Goal: Task Accomplishment & Management: Manage account settings

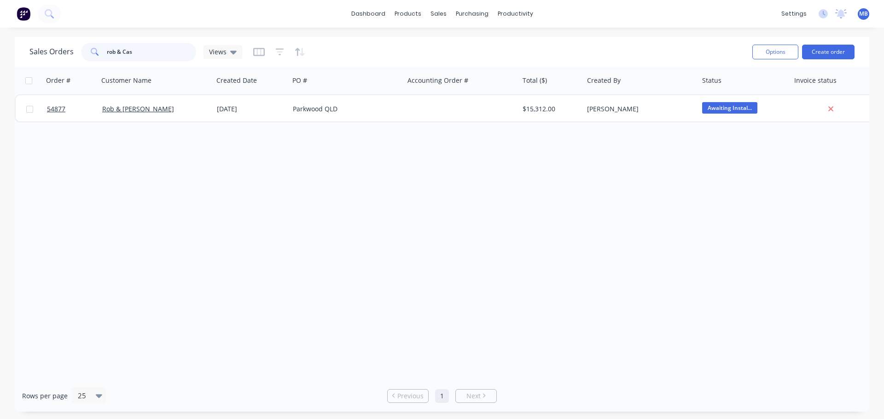
drag, startPoint x: 141, startPoint y: 54, endPoint x: 0, endPoint y: 27, distance: 143.5
click at [0, 42] on div "Sales Orders rob & Cas Views Options Create order Order # Customer Name Created…" at bounding box center [442, 224] width 884 height 375
click at [156, 54] on input "Coles Caringbah" at bounding box center [152, 52] width 90 height 18
type input "Coles"
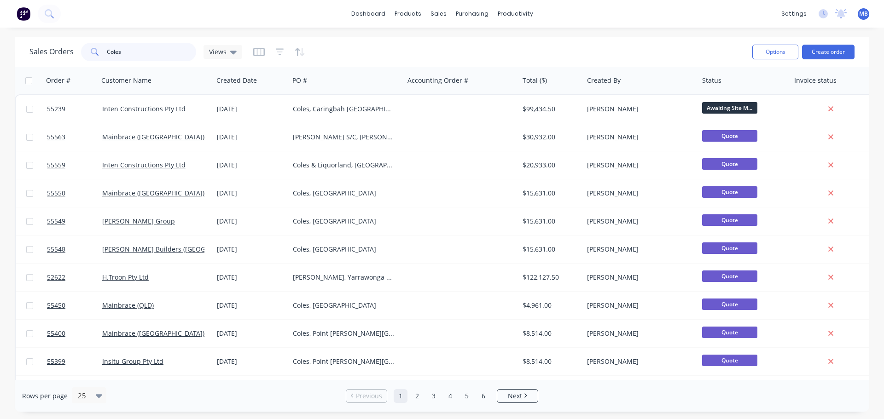
drag, startPoint x: 121, startPoint y: 52, endPoint x: 0, endPoint y: 54, distance: 121.5
click at [0, 54] on div "Sales Orders Coles Views Options Create order Order # Customer Name Created Dat…" at bounding box center [442, 224] width 884 height 375
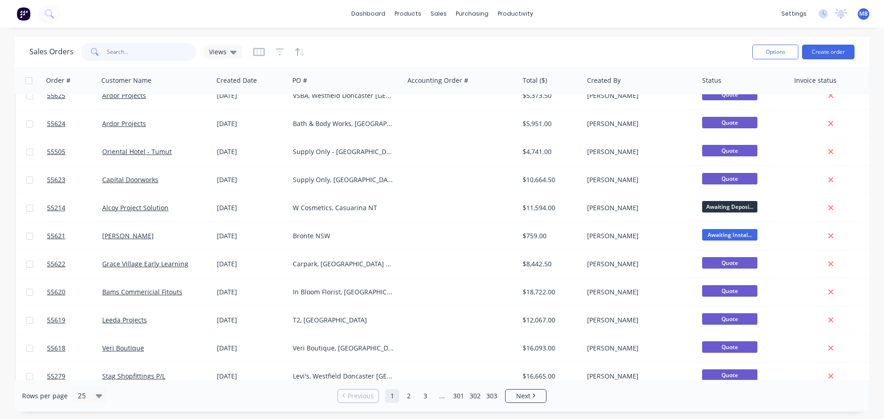
scroll to position [421, 0]
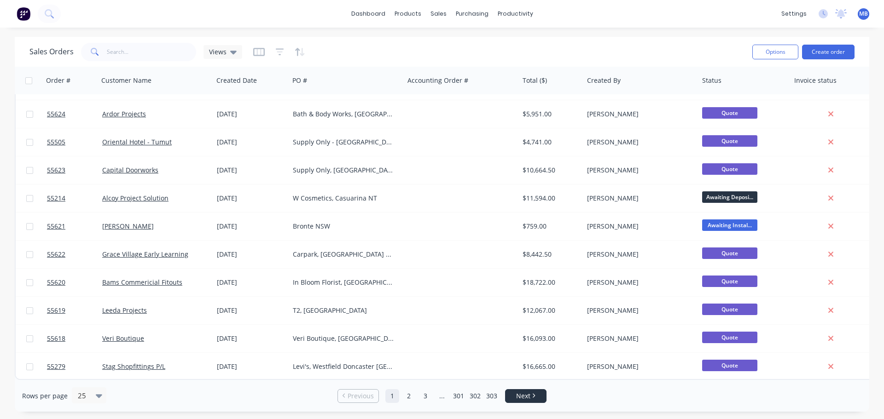
click at [534, 399] on link "Next" at bounding box center [525, 396] width 40 height 9
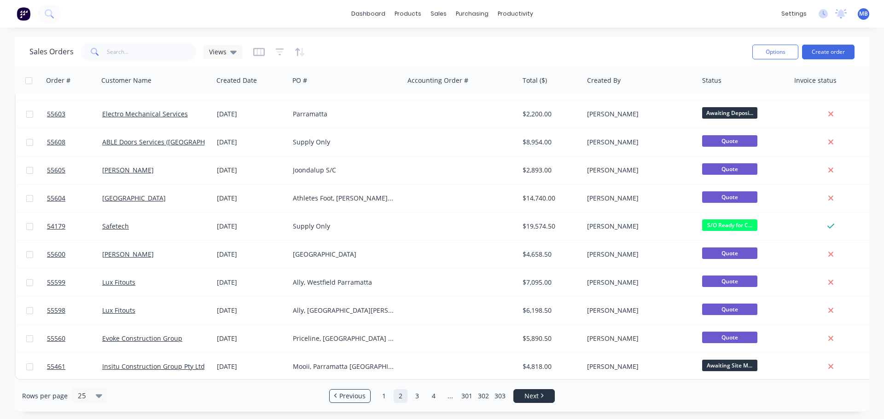
click at [538, 401] on li "Next" at bounding box center [533, 396] width 41 height 14
click at [536, 397] on span "Next" at bounding box center [531, 396] width 14 height 9
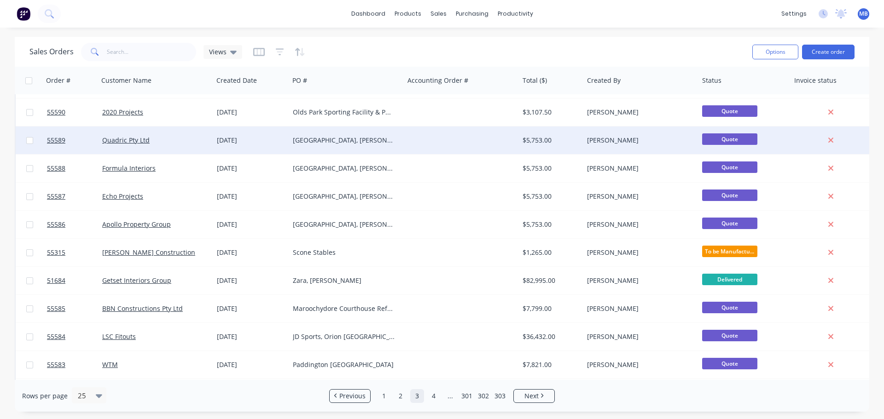
scroll to position [276, 0]
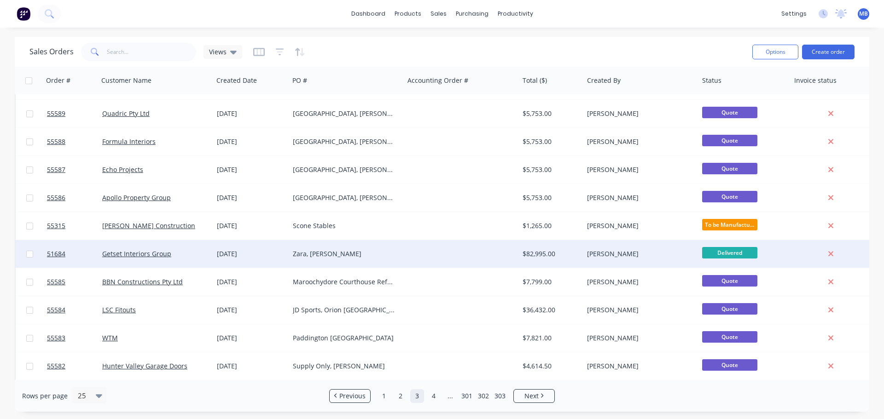
click at [587, 253] on div "[PERSON_NAME]" at bounding box center [638, 253] width 102 height 9
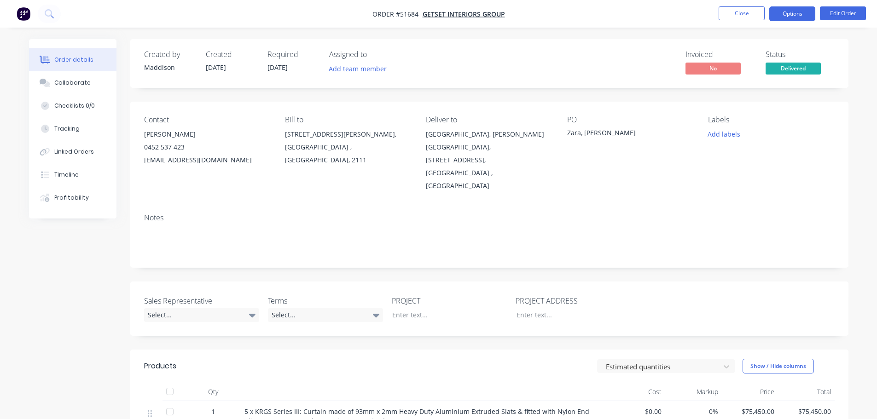
click at [790, 11] on button "Options" at bounding box center [792, 13] width 46 height 15
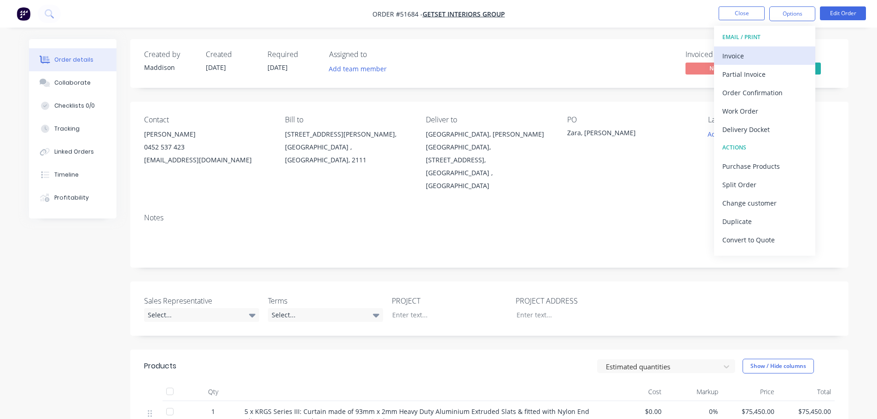
click at [736, 54] on div "Invoice" at bounding box center [764, 55] width 85 height 13
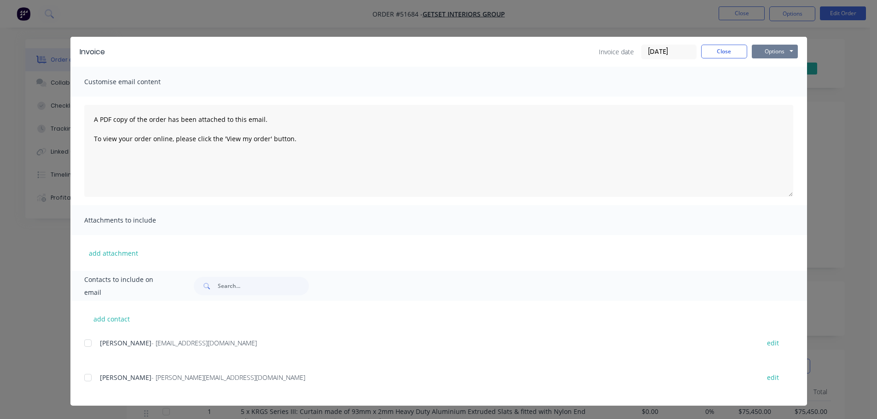
click at [788, 53] on button "Options" at bounding box center [774, 52] width 46 height 14
click at [770, 78] on button "Print" at bounding box center [780, 82] width 59 height 15
click at [718, 52] on button "Close" at bounding box center [724, 52] width 46 height 14
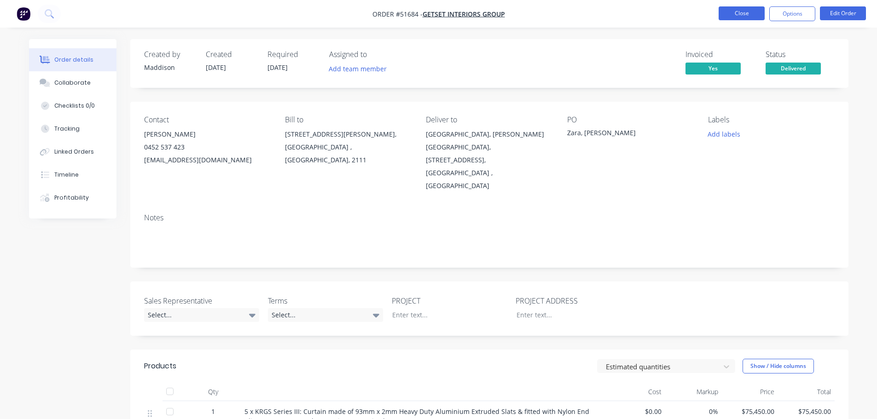
click at [747, 14] on button "Close" at bounding box center [741, 13] width 46 height 14
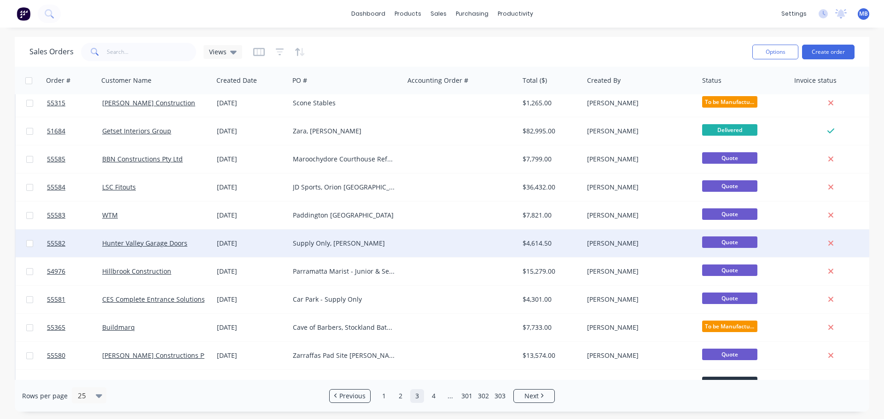
scroll to position [421, 0]
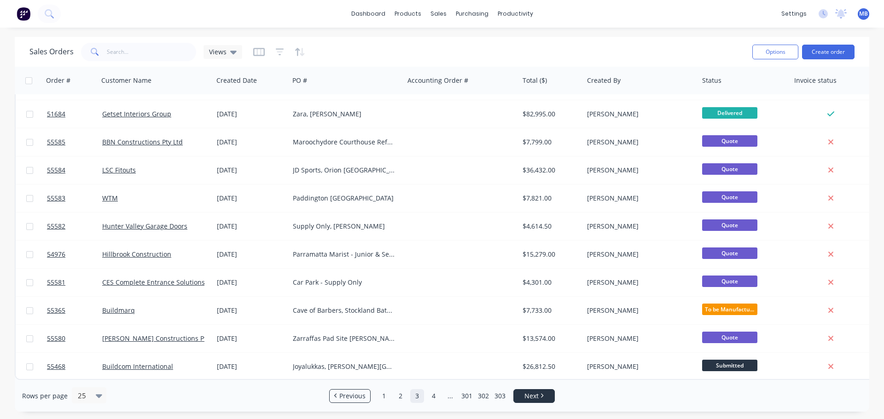
click at [542, 397] on icon "Next page" at bounding box center [542, 396] width 2 height 4
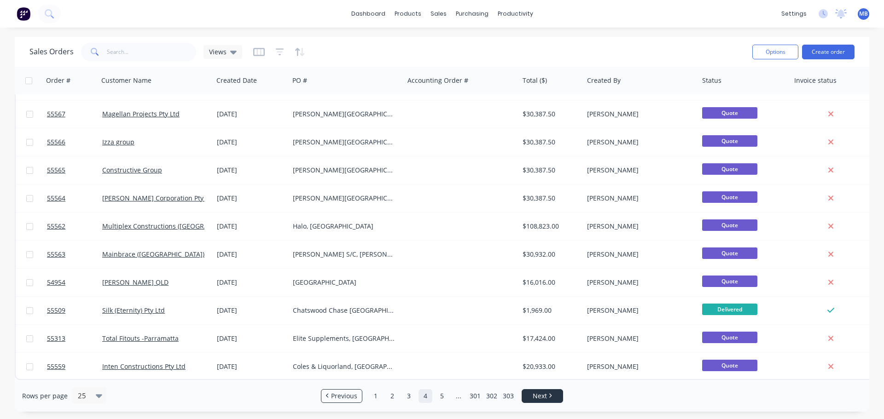
click at [545, 396] on span "Next" at bounding box center [539, 396] width 14 height 9
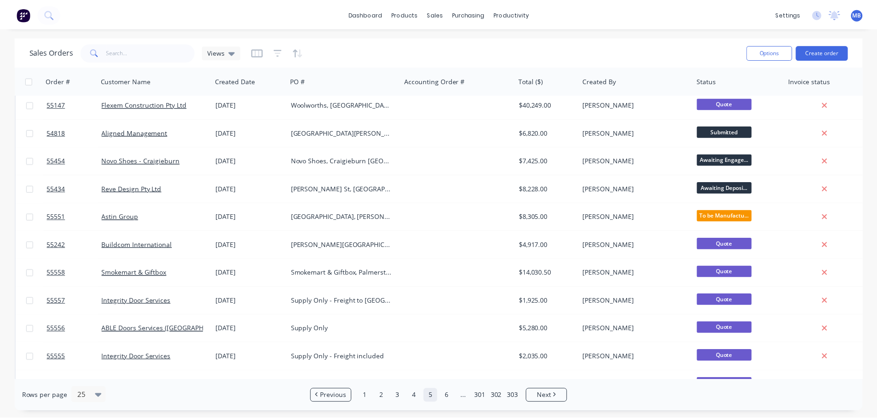
scroll to position [0, 0]
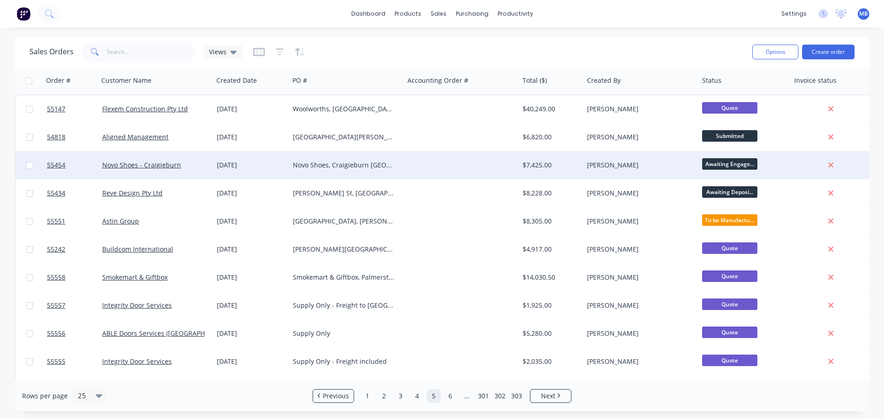
click at [710, 162] on span "Awaiting Engage..." at bounding box center [729, 164] width 55 height 12
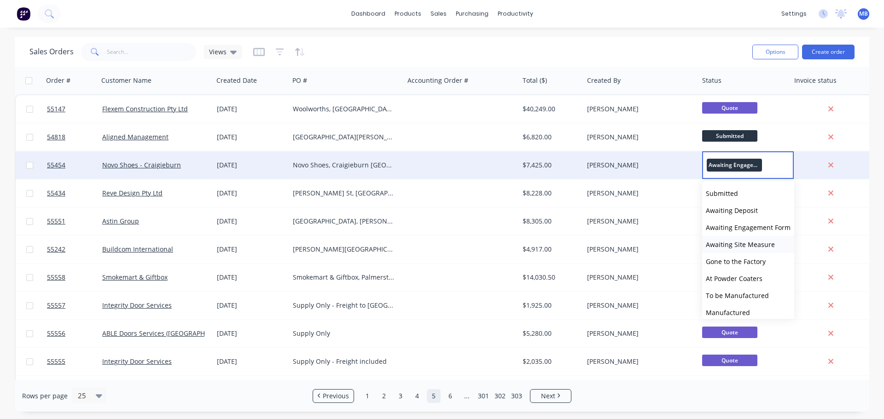
click at [728, 244] on span "Awaiting Site Measure" at bounding box center [739, 244] width 69 height 9
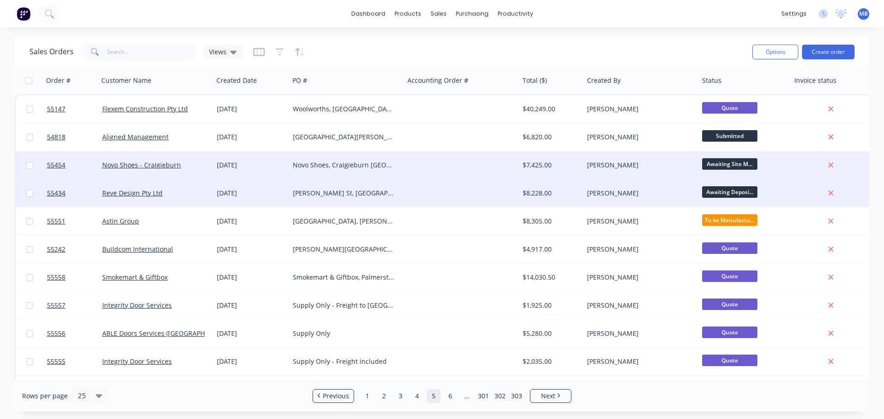
click at [335, 193] on div "[PERSON_NAME] St, [GEOGRAPHIC_DATA]" at bounding box center [344, 193] width 102 height 9
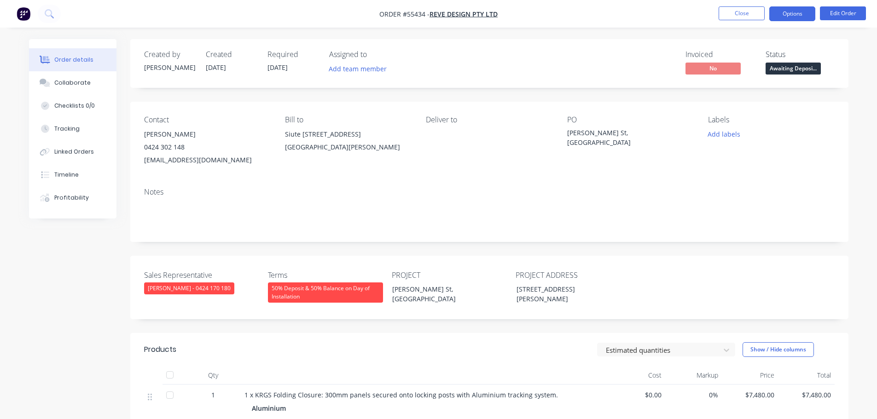
click at [781, 12] on button "Options" at bounding box center [792, 13] width 46 height 15
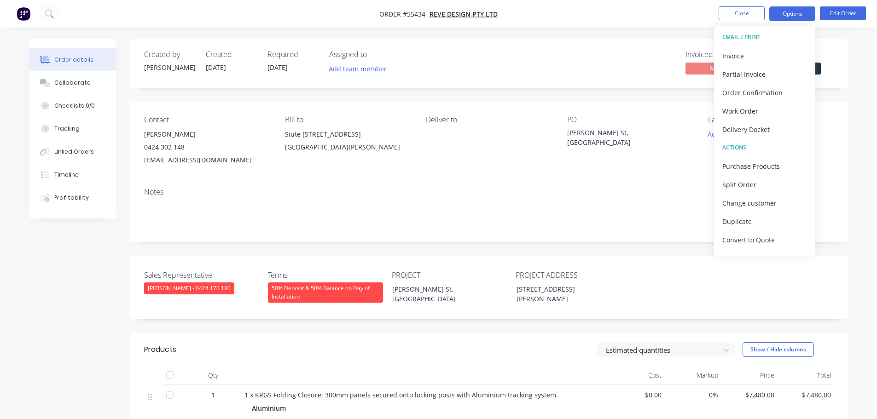
click at [786, 10] on button "Options" at bounding box center [792, 13] width 46 height 15
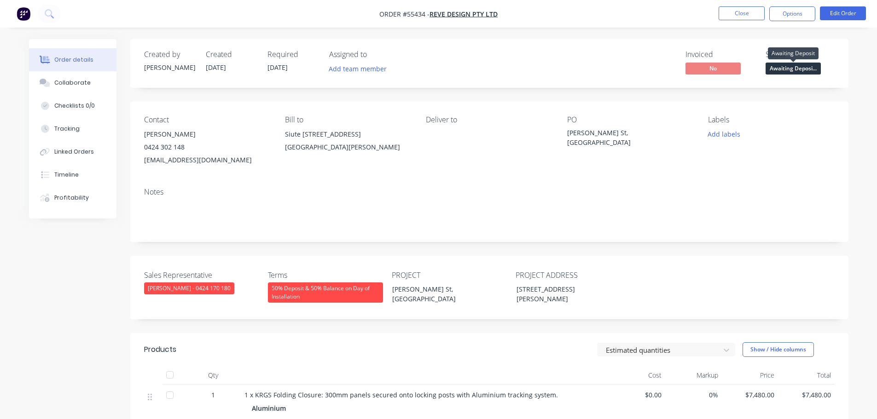
click at [781, 69] on span "Awaiting Deposi..." at bounding box center [792, 69] width 55 height 12
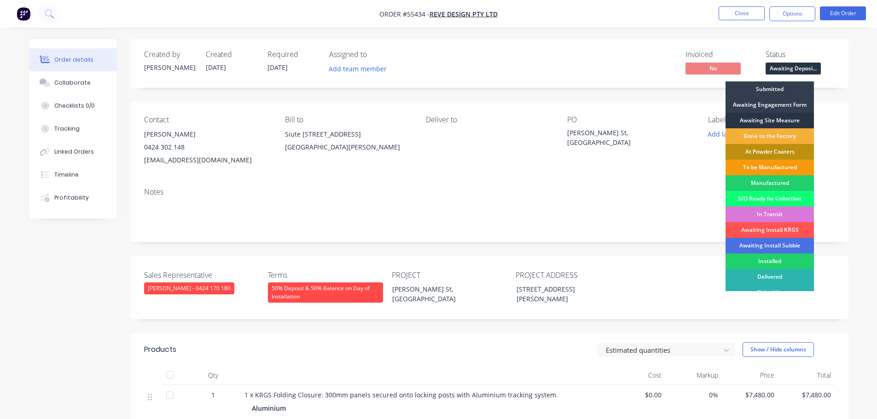
click at [773, 119] on div "Awaiting Site Measure" at bounding box center [769, 121] width 88 height 16
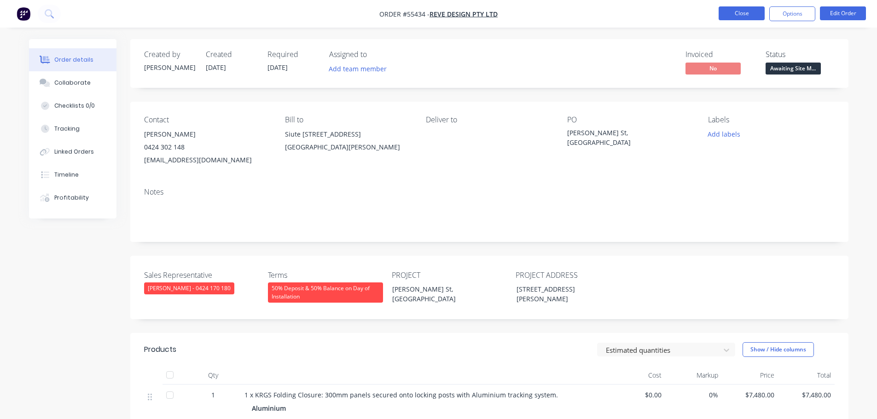
click at [739, 10] on button "Close" at bounding box center [741, 13] width 46 height 14
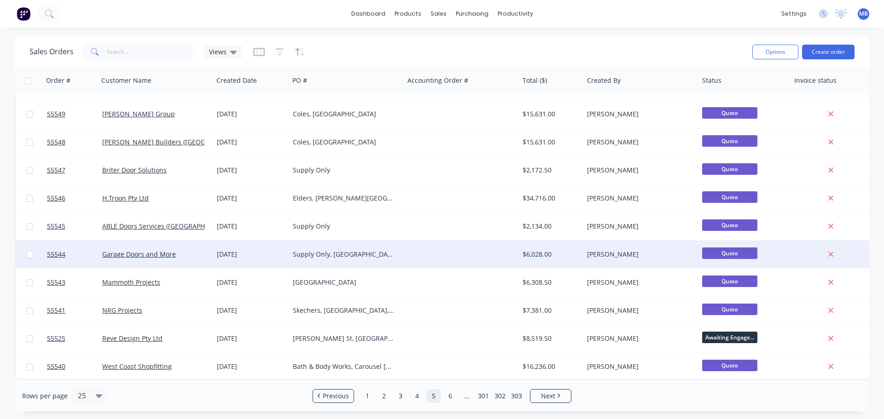
scroll to position [421, 0]
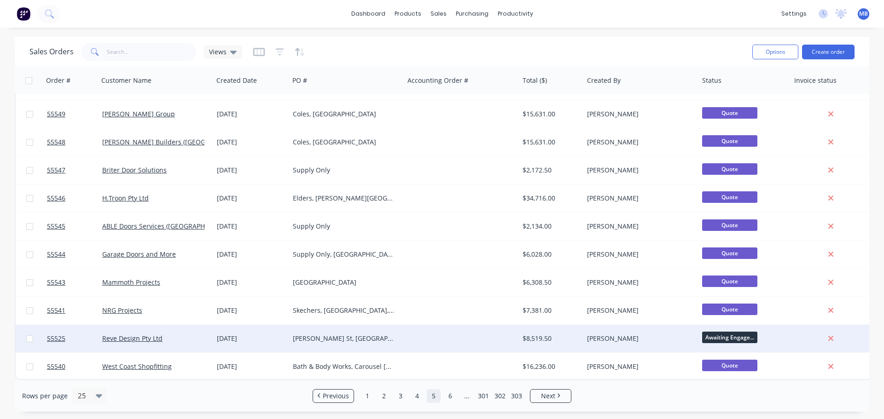
click at [698, 334] on div "Awaiting Engage..." at bounding box center [744, 339] width 92 height 28
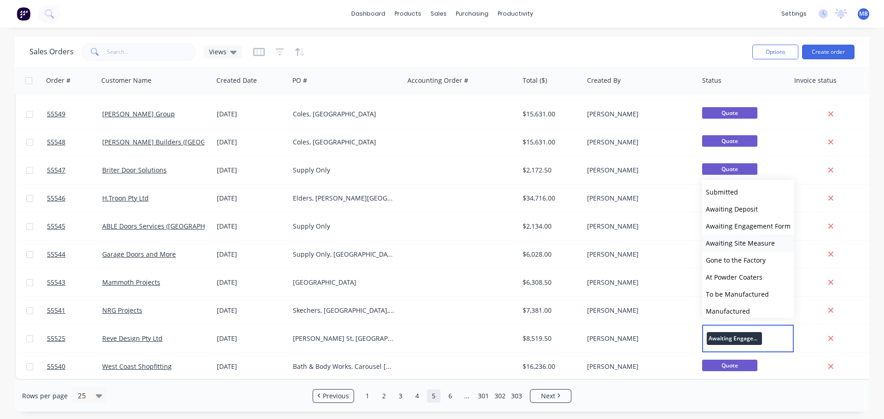
click at [722, 237] on button "Awaiting Site Measure" at bounding box center [748, 243] width 92 height 17
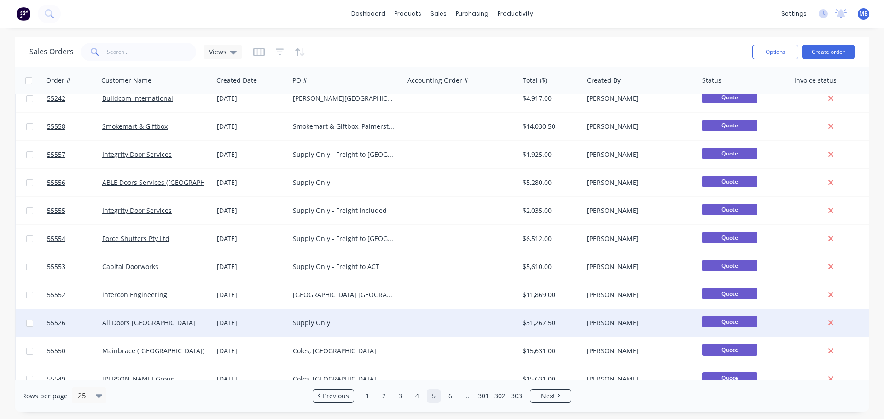
scroll to position [145, 0]
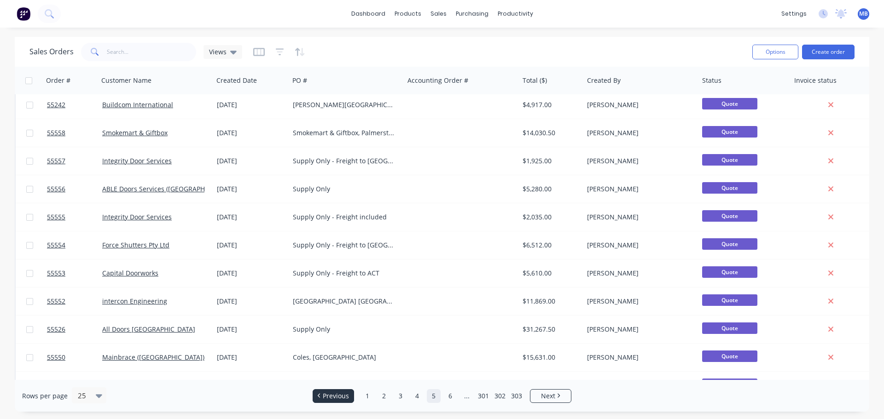
click at [344, 395] on span "Previous" at bounding box center [336, 396] width 26 height 9
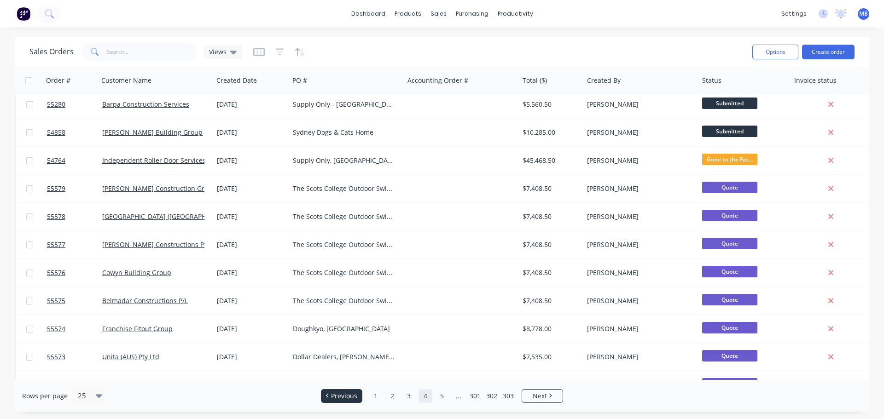
scroll to position [0, 0]
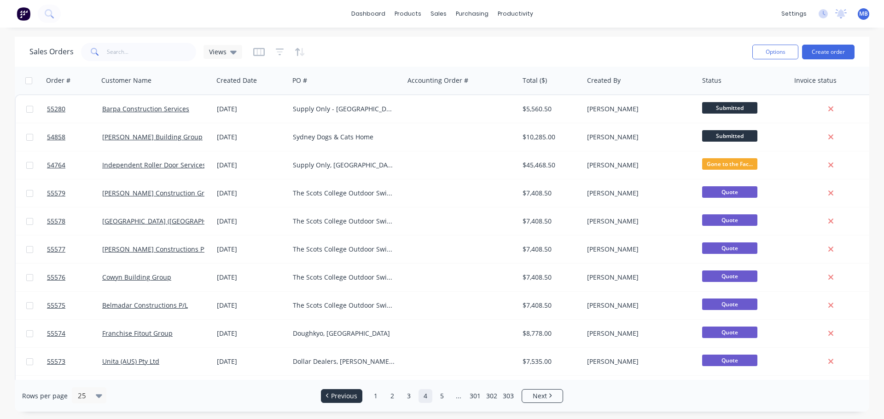
click at [344, 395] on span "Previous" at bounding box center [344, 396] width 26 height 9
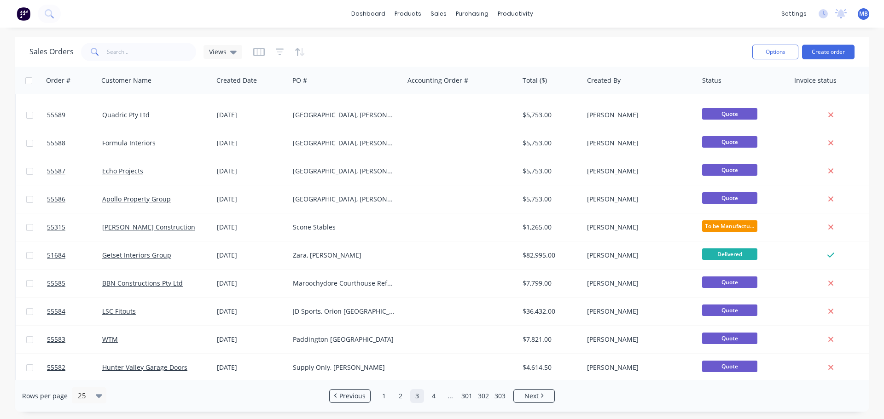
scroll to position [276, 0]
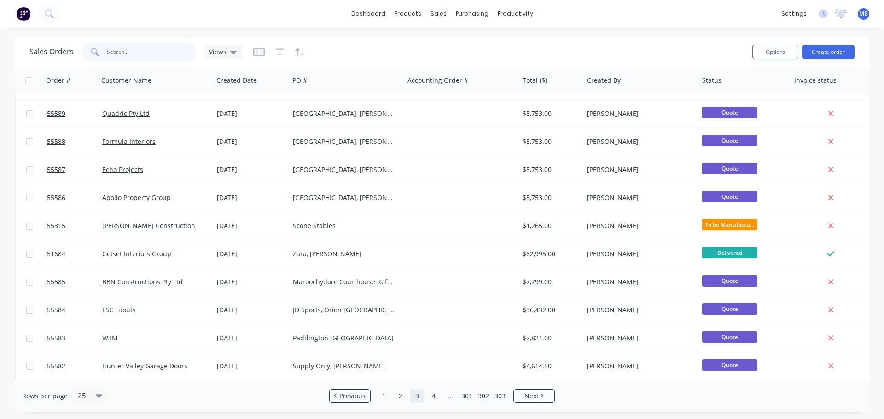
click at [150, 54] on input "text" at bounding box center [152, 52] width 90 height 18
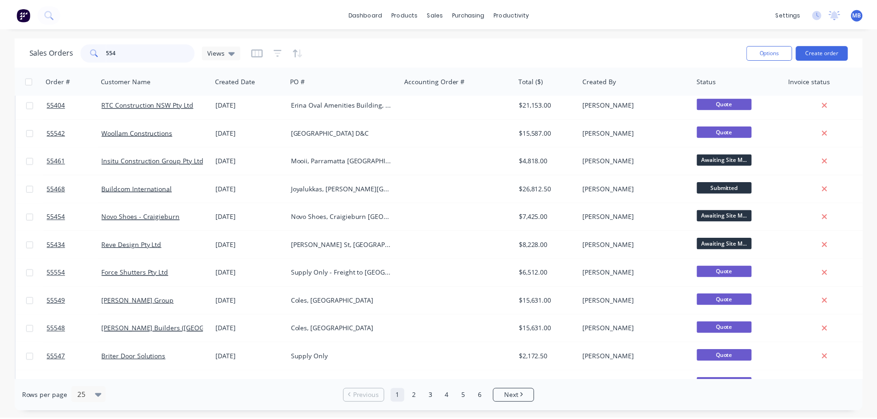
scroll to position [0, 0]
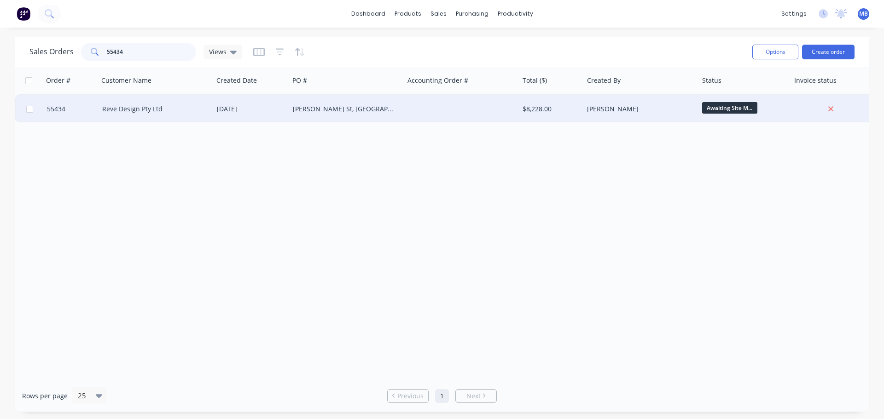
type input "55434"
click at [542, 107] on div "$8,228.00" at bounding box center [549, 108] width 54 height 9
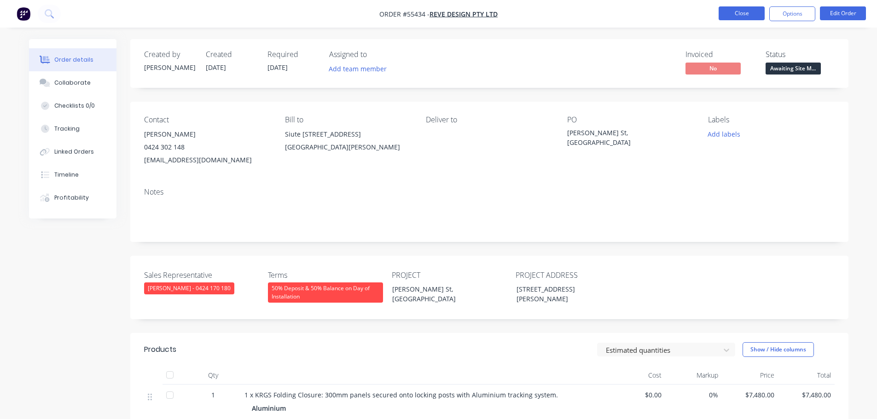
click at [725, 12] on button "Close" at bounding box center [741, 13] width 46 height 14
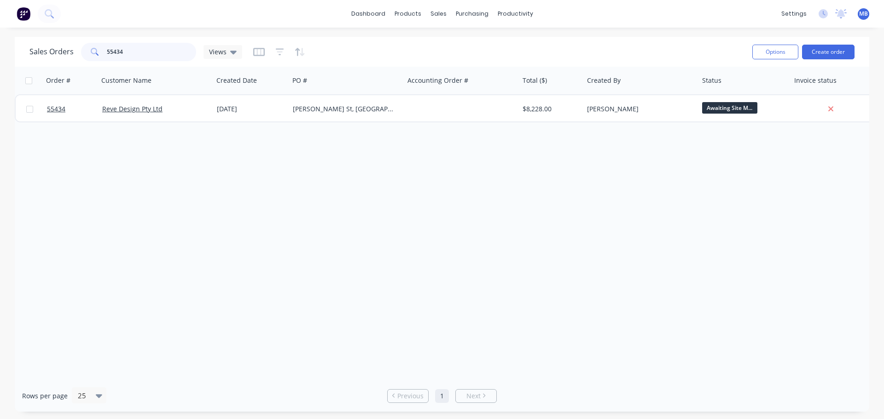
drag, startPoint x: 138, startPoint y: 52, endPoint x: 0, endPoint y: 59, distance: 138.3
click at [0, 59] on div "Sales Orders 55434 Views Options Create order Order # Customer Name Created Dat…" at bounding box center [442, 224] width 884 height 375
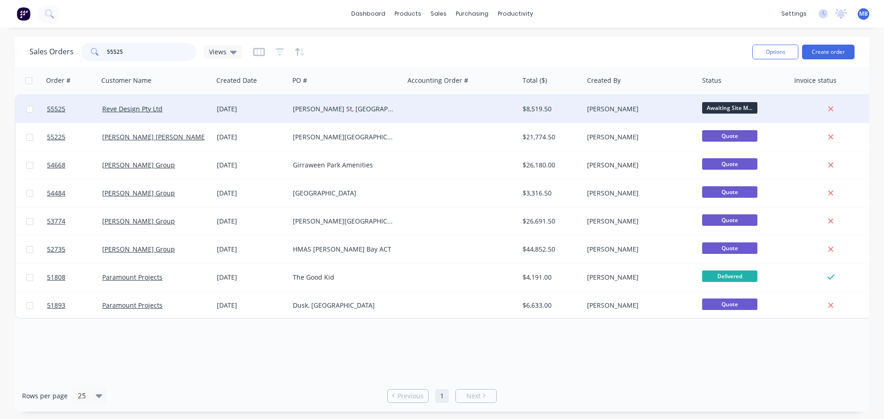
type input "55525"
click at [343, 105] on div "[PERSON_NAME] St, [GEOGRAPHIC_DATA]" at bounding box center [344, 108] width 102 height 9
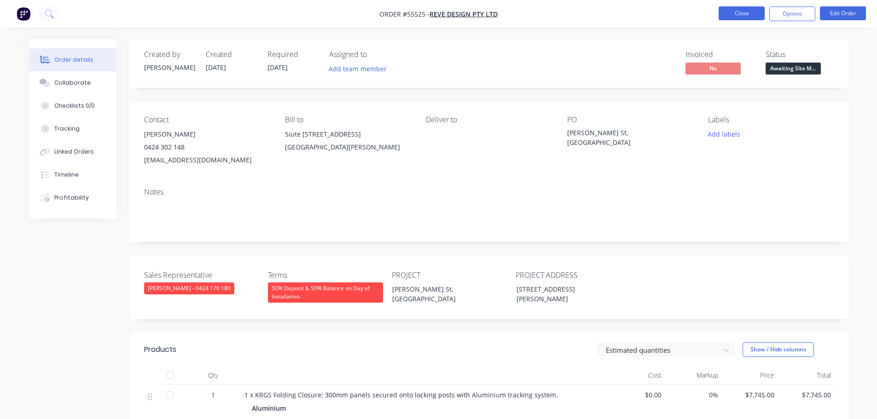
click at [737, 16] on button "Close" at bounding box center [741, 13] width 46 height 14
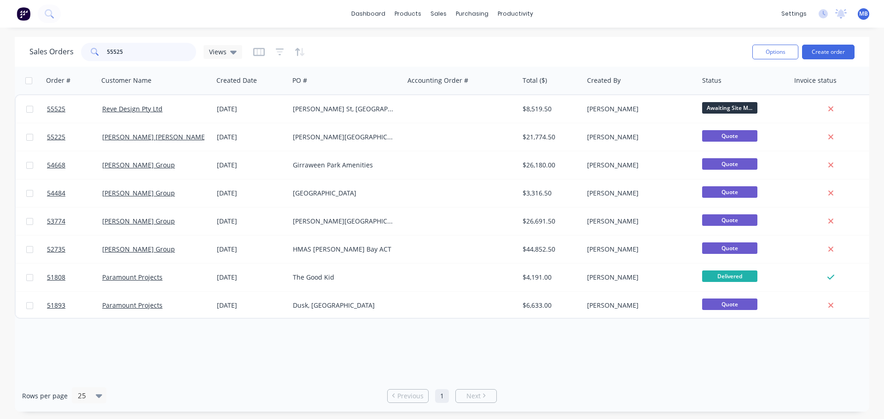
drag, startPoint x: 133, startPoint y: 52, endPoint x: 87, endPoint y: 51, distance: 46.5
click at [87, 51] on div "55525" at bounding box center [138, 52] width 115 height 18
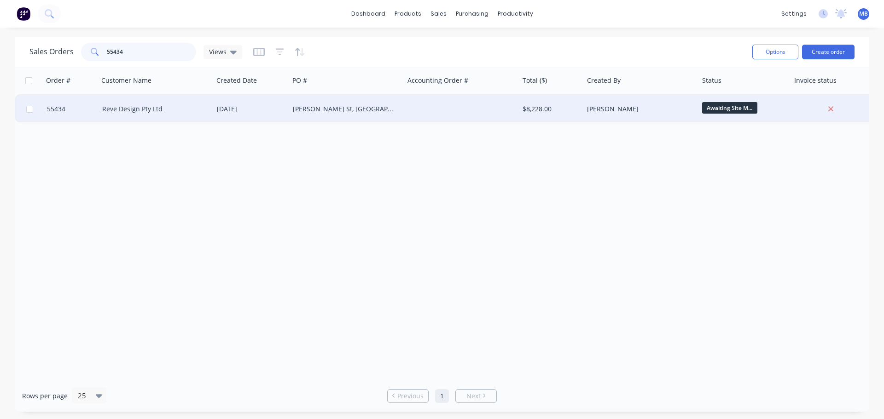
type input "55434"
click at [532, 109] on div "$8,228.00" at bounding box center [549, 108] width 54 height 9
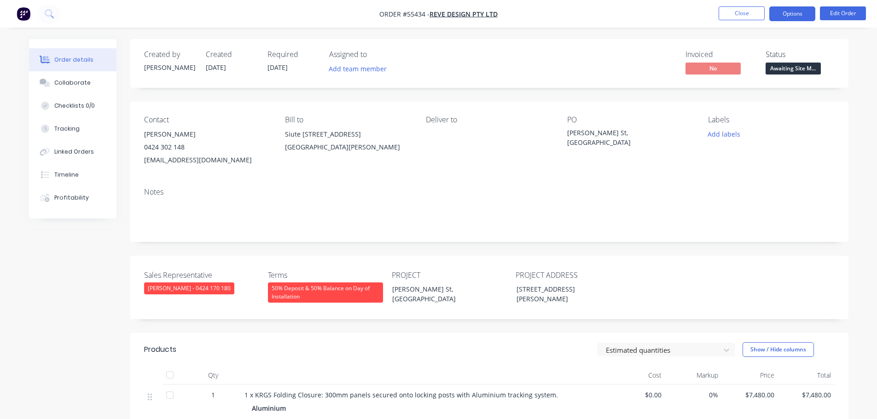
click at [792, 14] on button "Options" at bounding box center [792, 13] width 46 height 15
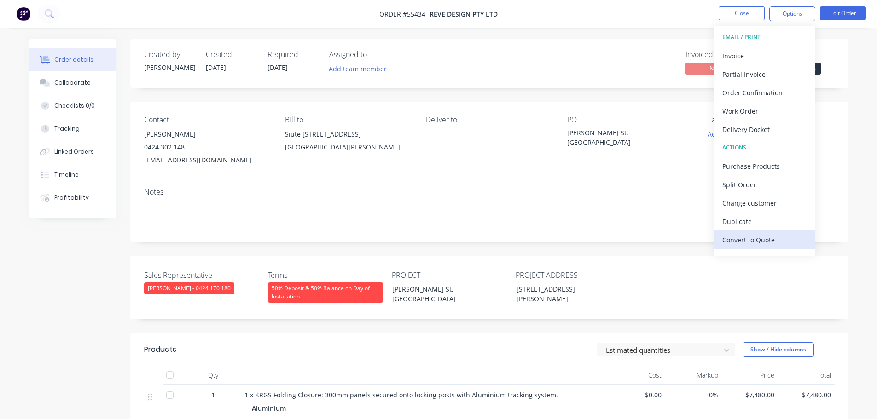
click at [757, 242] on div "Convert to Quote" at bounding box center [764, 239] width 85 height 13
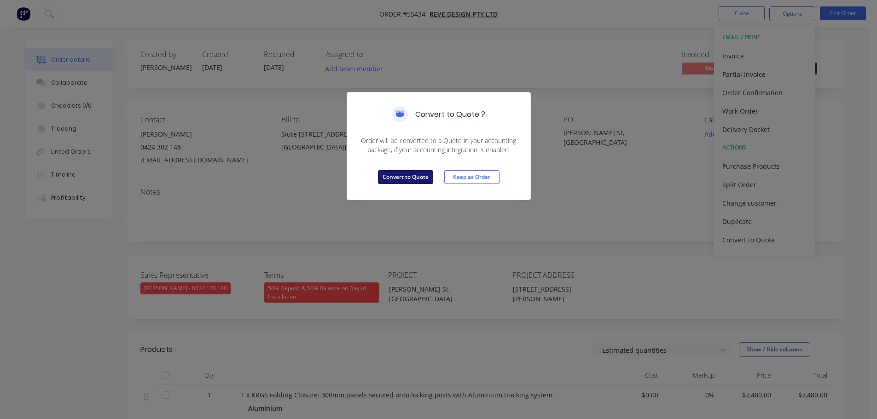
click at [408, 179] on button "Convert to Quote" at bounding box center [405, 177] width 55 height 14
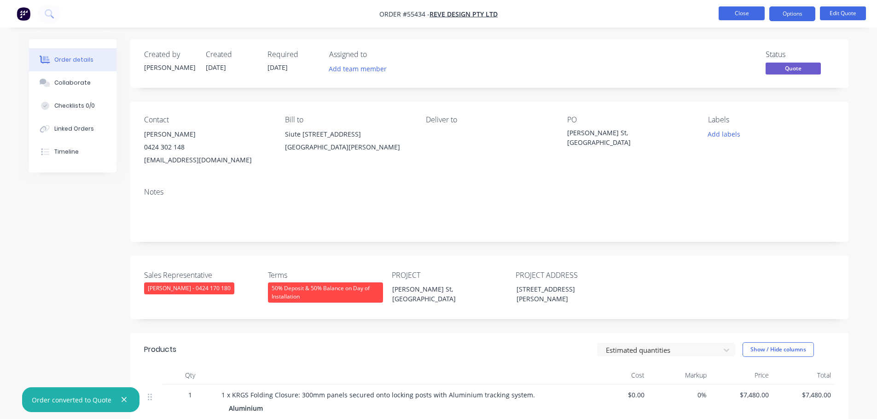
click at [737, 14] on button "Close" at bounding box center [741, 13] width 46 height 14
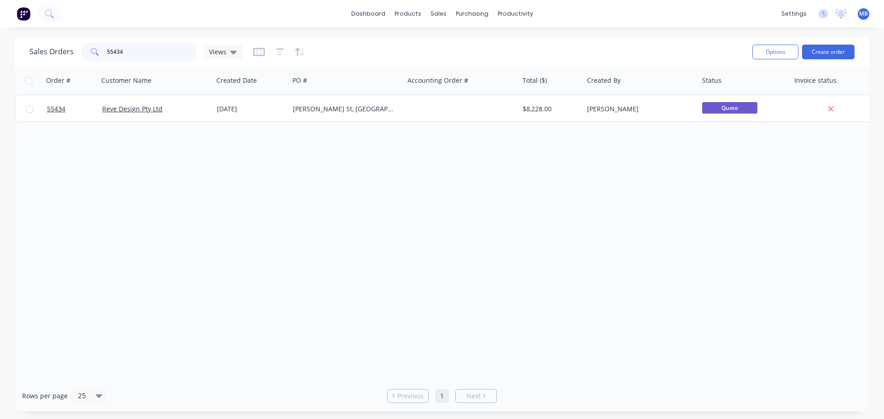
drag, startPoint x: 134, startPoint y: 52, endPoint x: 89, endPoint y: 51, distance: 45.6
click at [89, 51] on div "55434" at bounding box center [138, 52] width 115 height 18
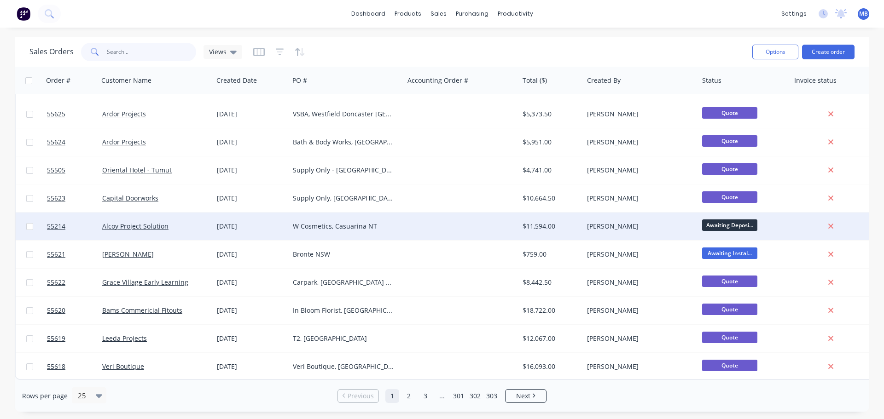
scroll to position [421, 0]
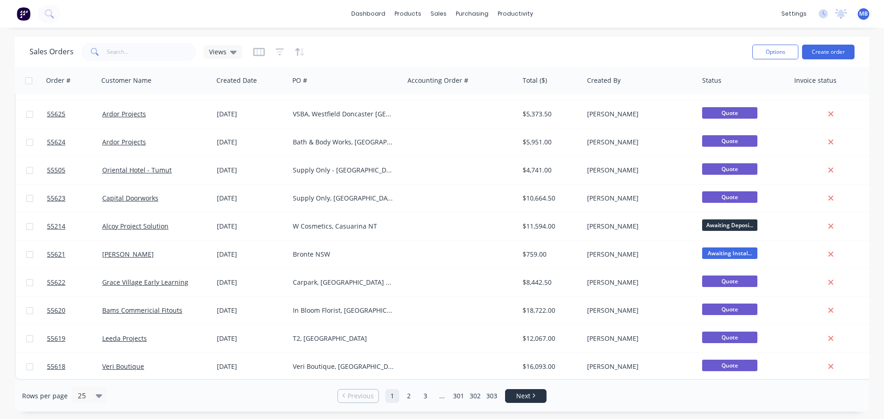
click at [526, 398] on span "Next" at bounding box center [523, 396] width 14 height 9
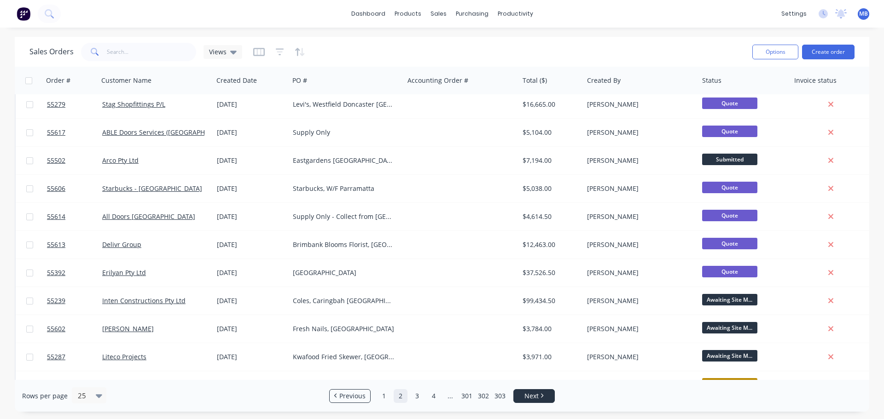
scroll to position [0, 0]
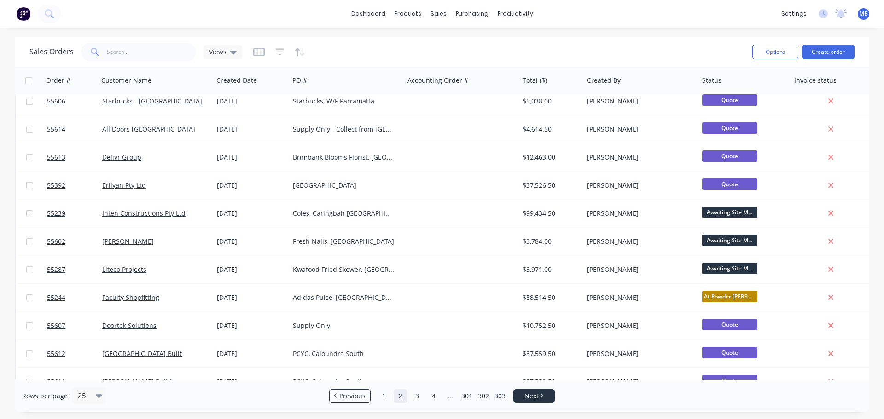
click at [537, 396] on span "Next" at bounding box center [531, 396] width 14 height 9
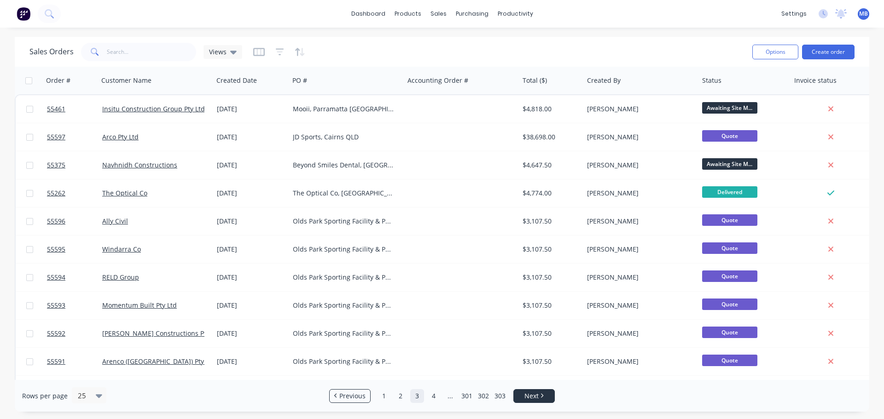
click at [537, 396] on span "Next" at bounding box center [531, 396] width 14 height 9
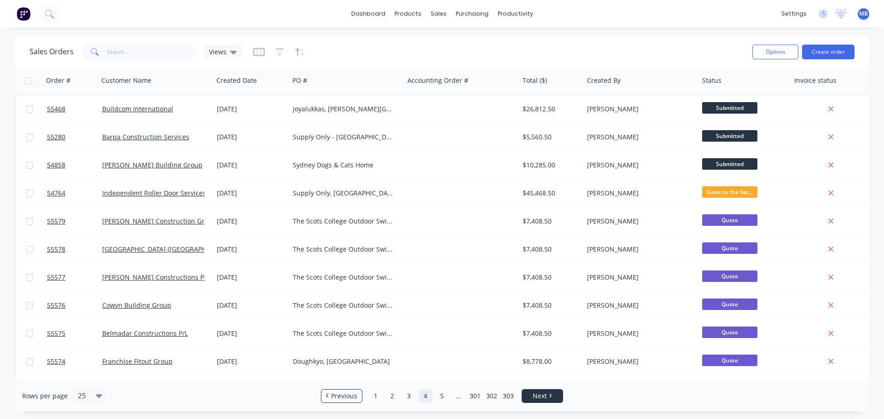
click at [555, 397] on link "Next" at bounding box center [542, 396] width 40 height 9
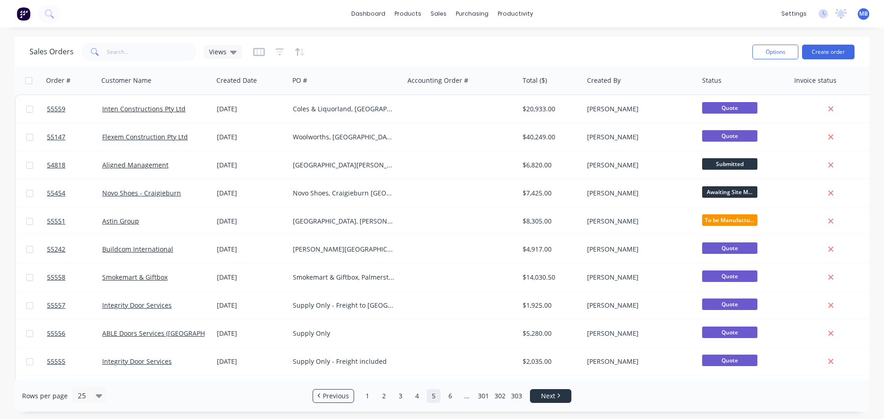
click at [555, 397] on link "Next" at bounding box center [550, 396] width 40 height 9
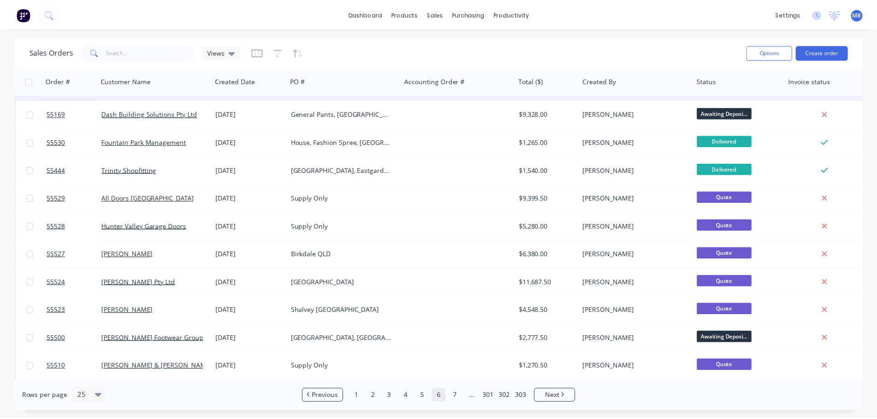
scroll to position [322, 0]
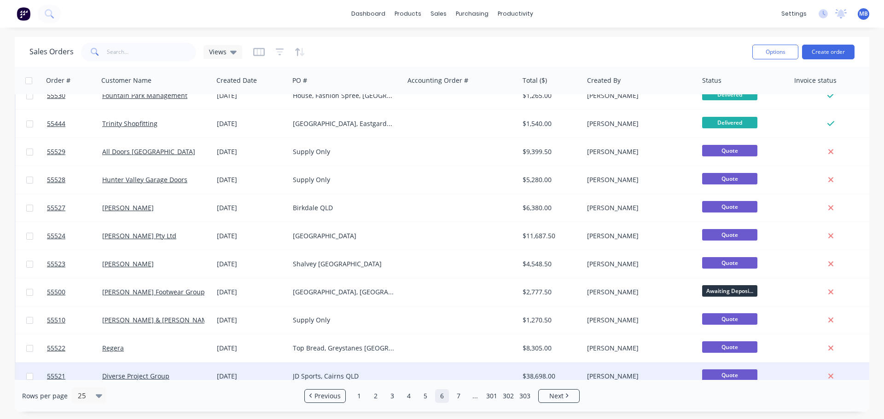
click at [654, 364] on div "[PERSON_NAME]" at bounding box center [640, 377] width 115 height 28
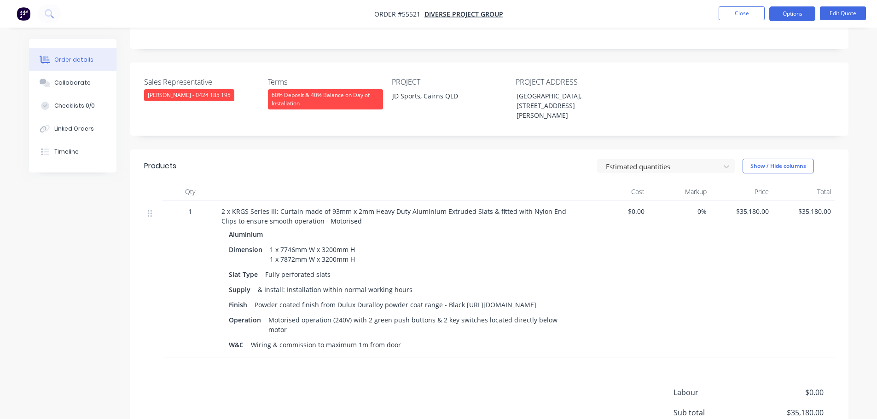
scroll to position [230, 0]
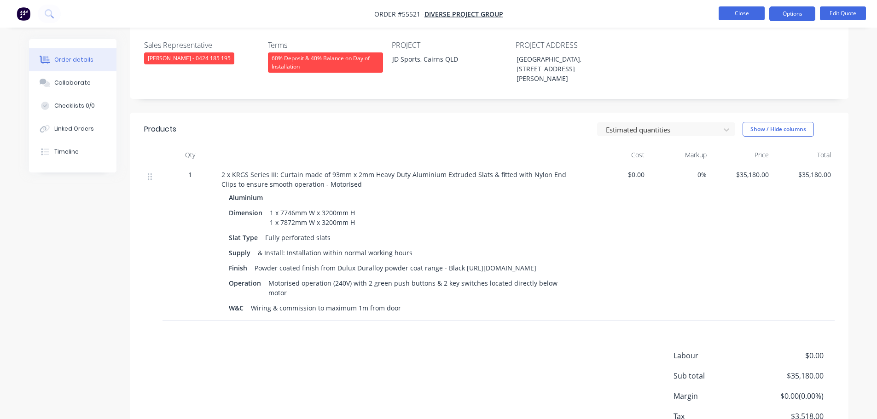
click at [727, 14] on button "Close" at bounding box center [741, 13] width 46 height 14
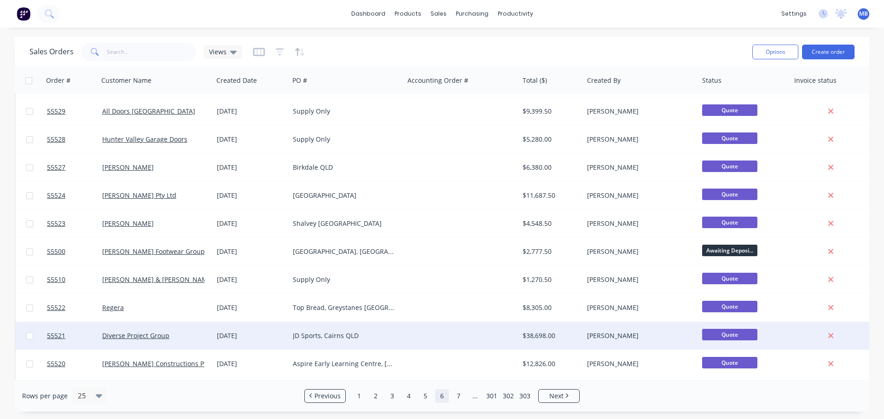
scroll to position [368, 0]
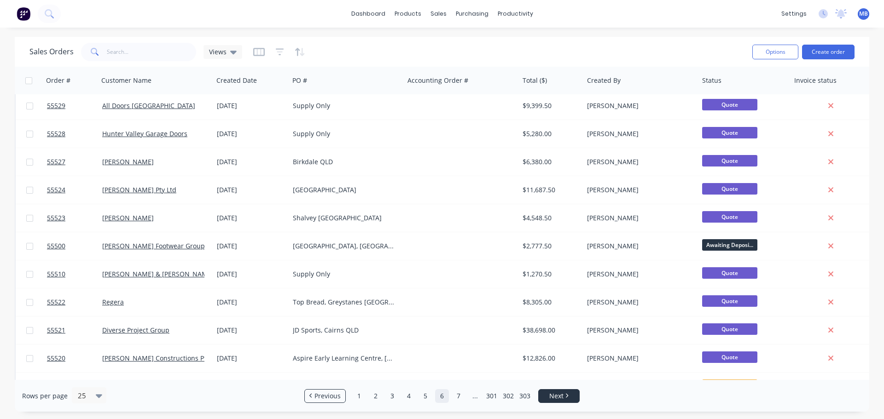
click at [559, 401] on li "Next" at bounding box center [558, 396] width 41 height 14
click at [555, 396] on span "Next" at bounding box center [556, 396] width 14 height 9
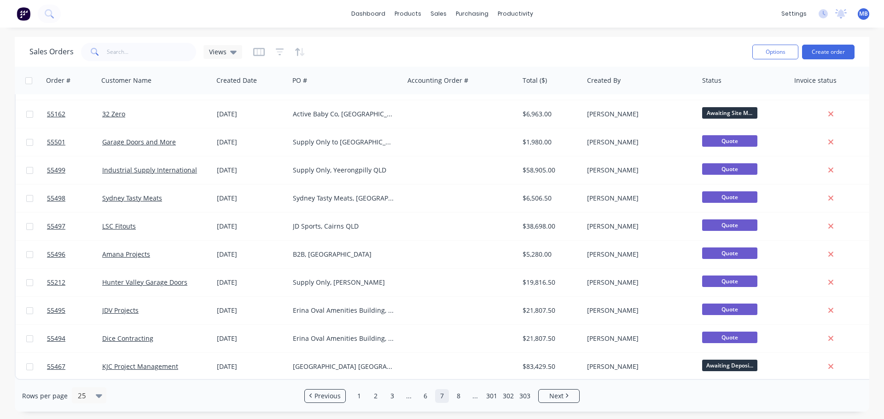
scroll to position [421, 0]
click at [560, 393] on span "Next" at bounding box center [556, 396] width 14 height 9
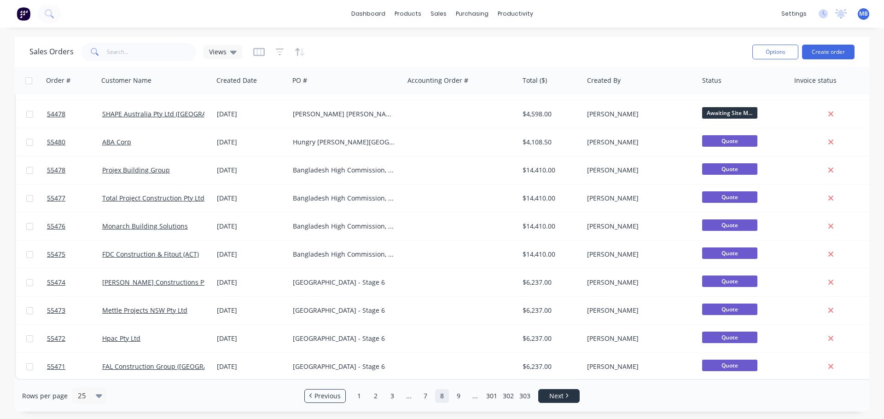
click at [554, 399] on span "Next" at bounding box center [556, 396] width 14 height 9
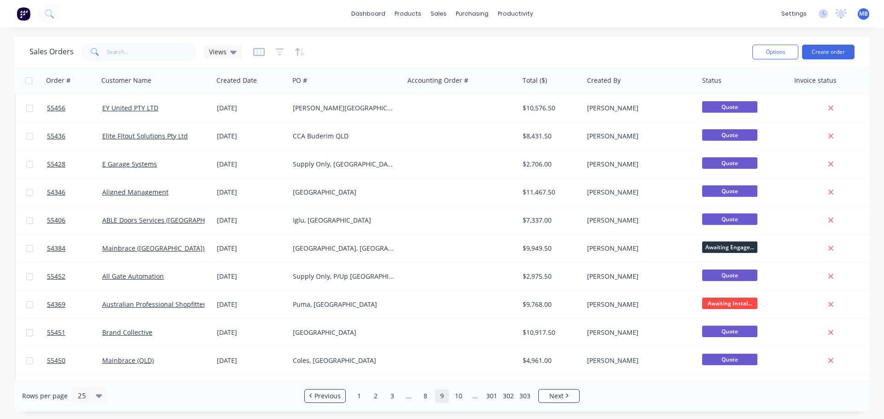
scroll to position [265, 0]
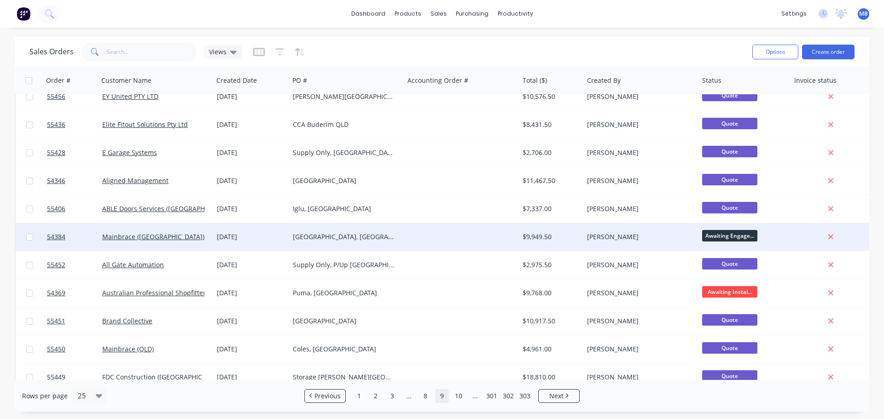
click at [708, 234] on span "Awaiting Engage..." at bounding box center [729, 236] width 55 height 12
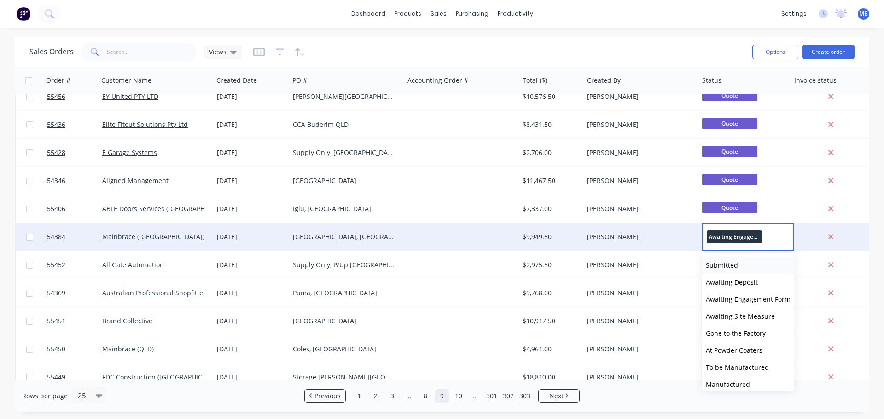
click at [714, 266] on span "Submitted" at bounding box center [721, 265] width 32 height 9
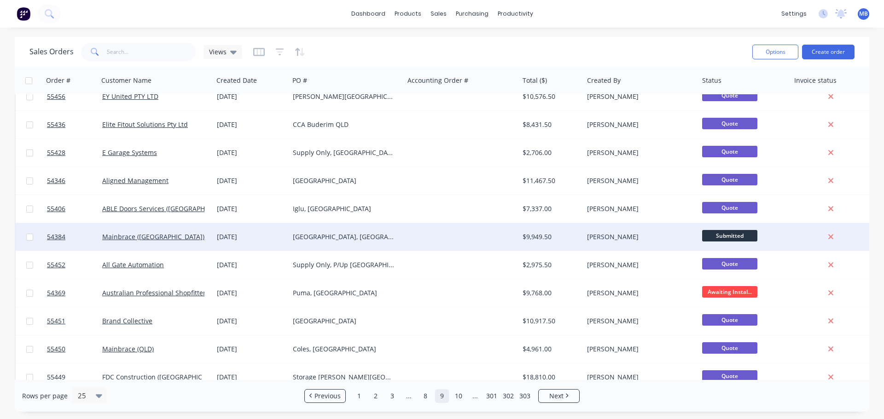
click at [722, 237] on span "Submitted" at bounding box center [729, 236] width 55 height 12
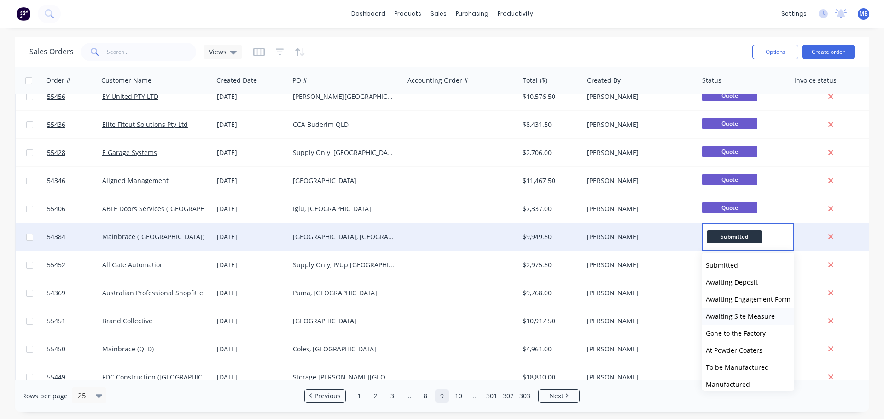
click at [737, 316] on span "Awaiting Site Measure" at bounding box center [739, 316] width 69 height 9
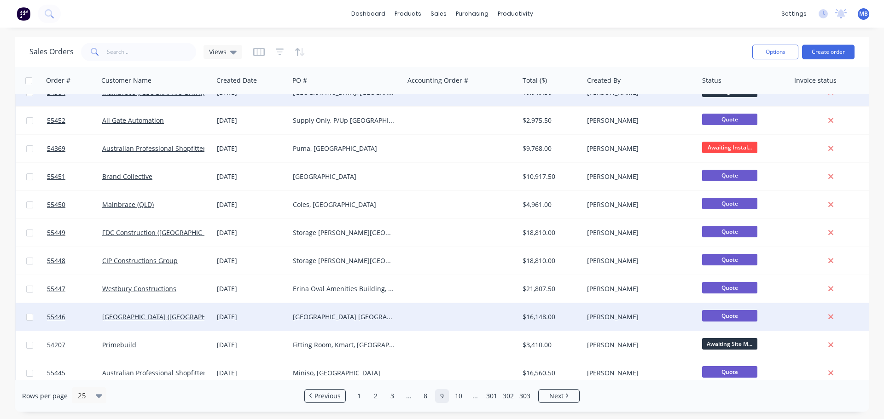
scroll to position [421, 0]
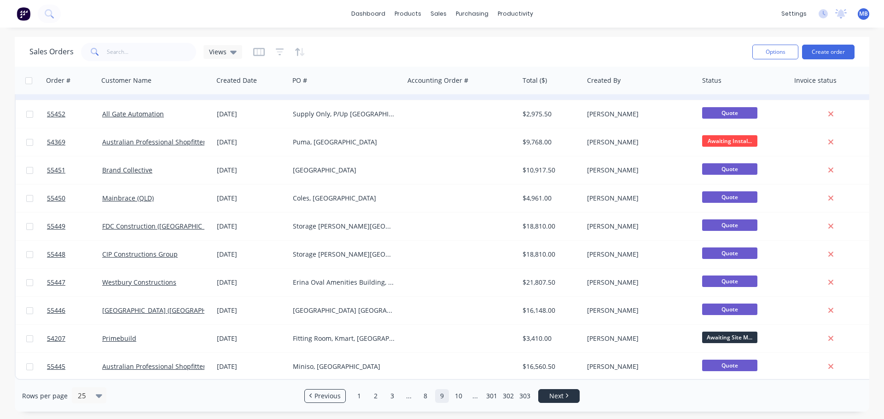
click at [547, 394] on link "Next" at bounding box center [558, 396] width 40 height 9
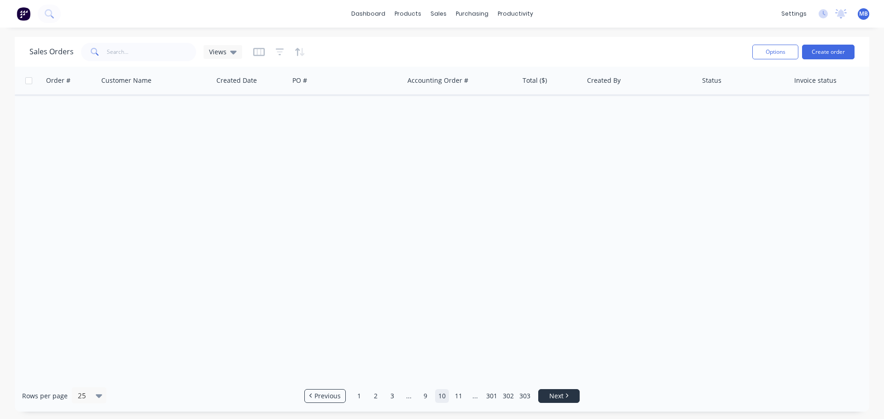
scroll to position [0, 0]
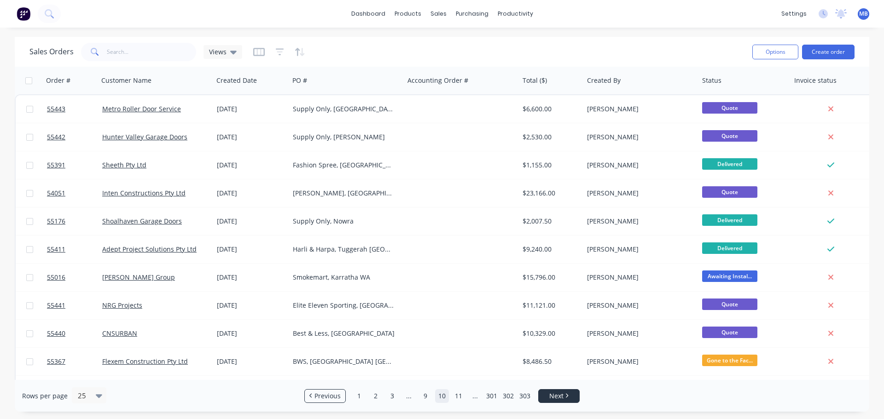
click at [566, 397] on icon "Next page" at bounding box center [567, 396] width 2 height 4
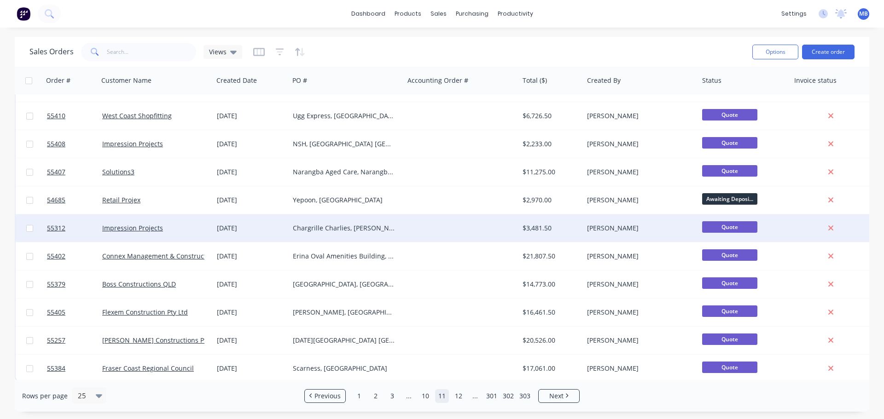
scroll to position [421, 0]
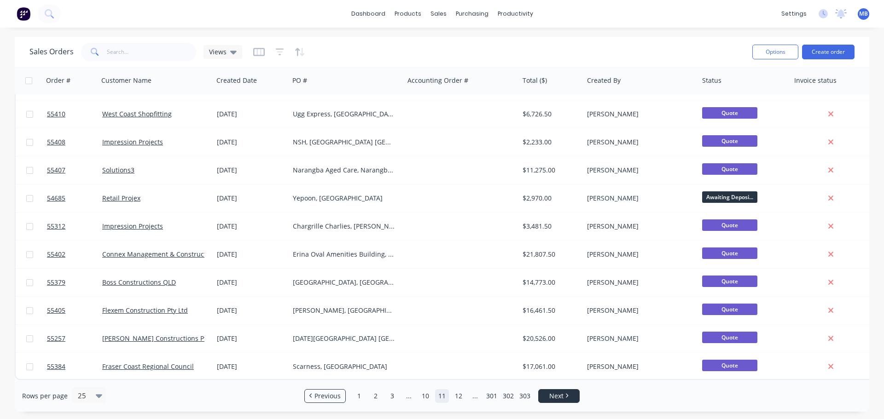
click at [565, 393] on link "Next" at bounding box center [558, 396] width 40 height 9
